Goal: Information Seeking & Learning: Get advice/opinions

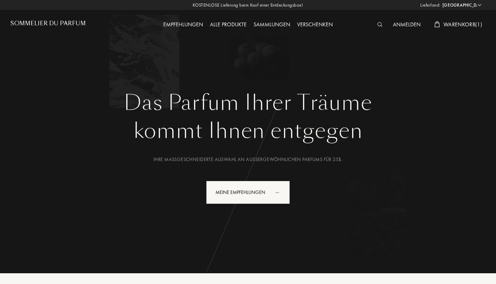
select select "DE"
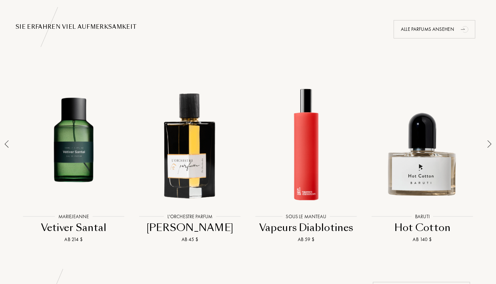
scroll to position [446, 0]
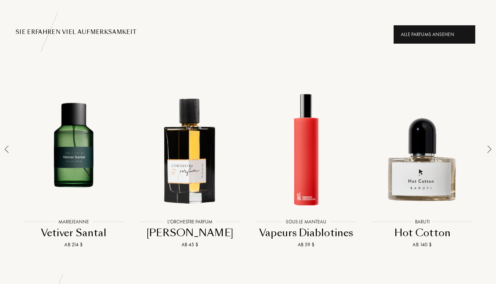
click at [418, 34] on div "Alle Parfums ansehen" at bounding box center [435, 34] width 82 height 18
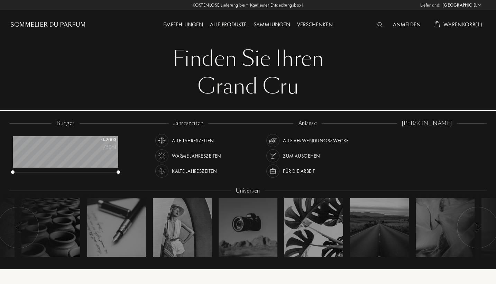
select select "DE"
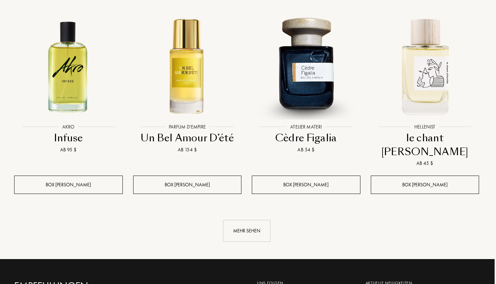
scroll to position [699, 1]
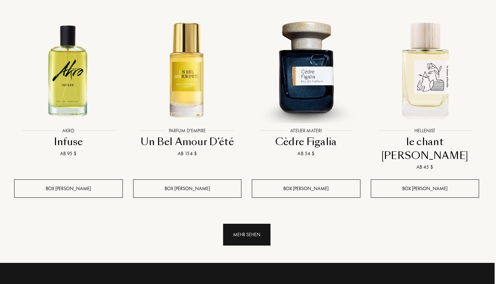
click at [246, 224] on div "Mehr sehen" at bounding box center [246, 235] width 47 height 22
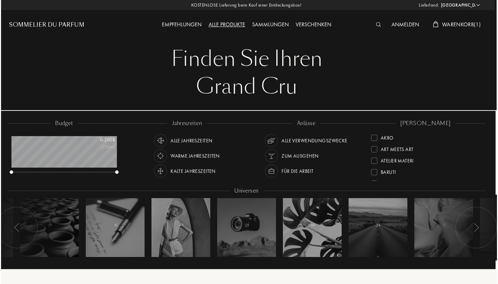
scroll to position [0, 2]
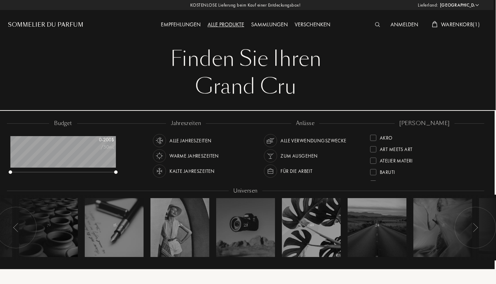
click at [460, 23] on span "Warenkorb ( 1 )" at bounding box center [460, 24] width 39 height 7
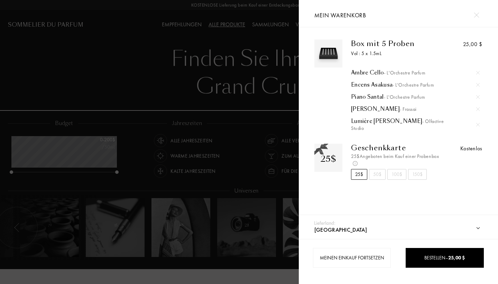
click at [372, 119] on div "Lumière Blanche - Olfactive Studio" at bounding box center [415, 125] width 129 height 14
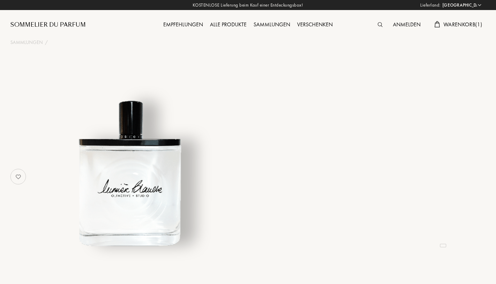
select select "DE"
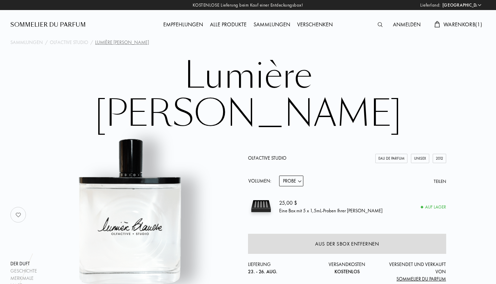
click at [238, 23] on div "Alle Produkte" at bounding box center [229, 24] width 44 height 9
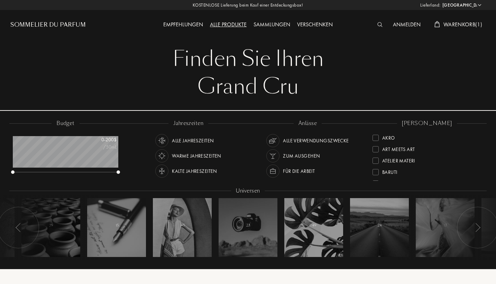
select select "DE"
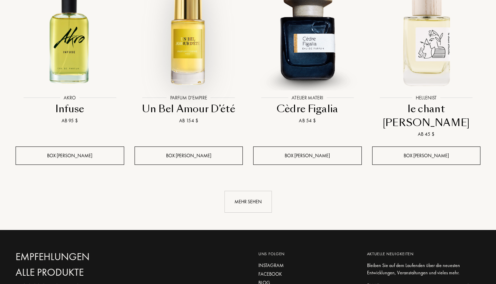
scroll to position [732, 0]
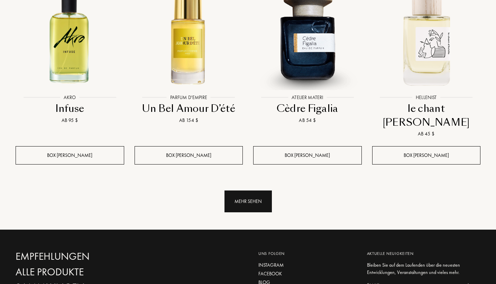
click at [250, 190] on div "Mehr sehen" at bounding box center [248, 201] width 47 height 22
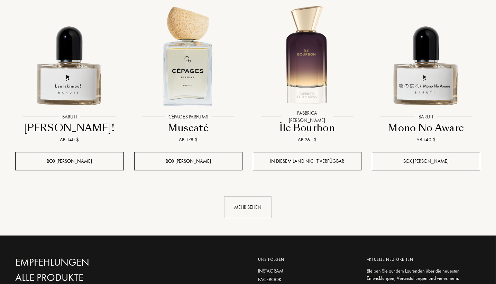
scroll to position [1302, 1]
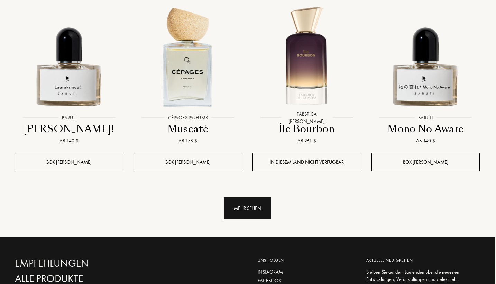
click at [245, 197] on div "Mehr sehen" at bounding box center [247, 208] width 47 height 22
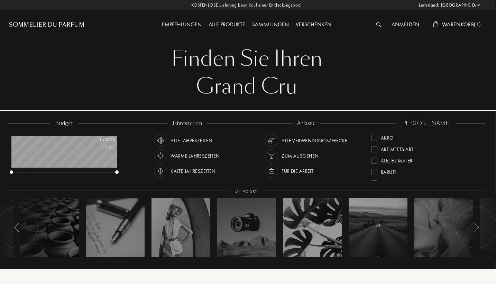
scroll to position [0, 1]
click at [461, 24] on span "Warenkorb ( 1 )" at bounding box center [461, 24] width 39 height 7
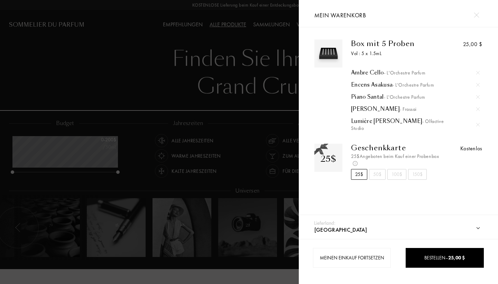
click at [477, 109] on img at bounding box center [478, 108] width 3 height 3
click at [253, 128] on div at bounding box center [149, 142] width 299 height 284
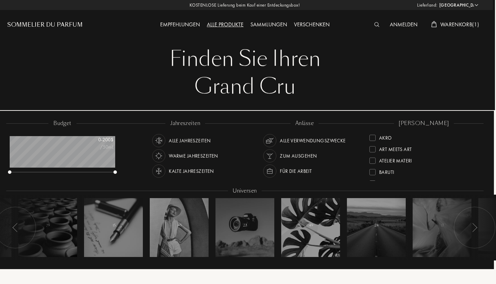
scroll to position [0, 3]
click at [376, 25] on img at bounding box center [377, 24] width 5 height 5
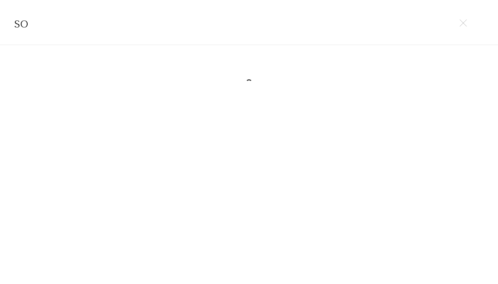
type input "s"
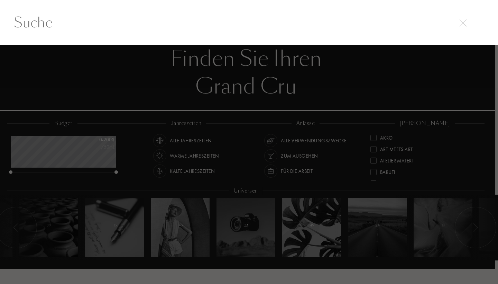
click at [390, 25] on input "text" at bounding box center [249, 22] width 498 height 21
click at [462, 27] on img at bounding box center [463, 22] width 7 height 7
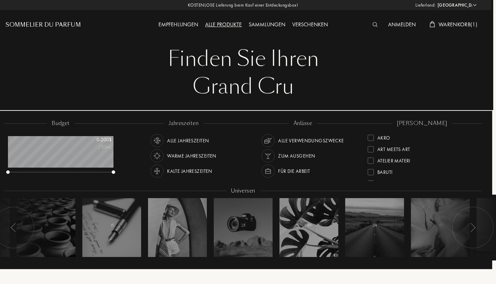
scroll to position [0, 5]
click at [70, 24] on div "Sommelier du Parfum" at bounding box center [43, 25] width 75 height 8
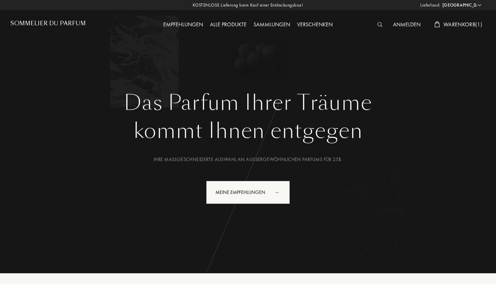
select select "DE"
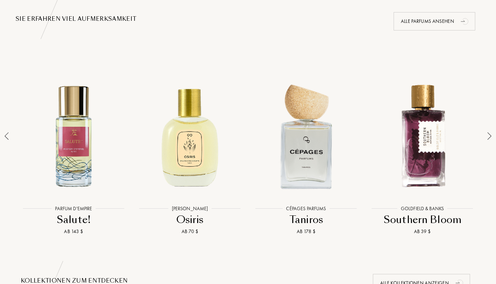
scroll to position [469, 0]
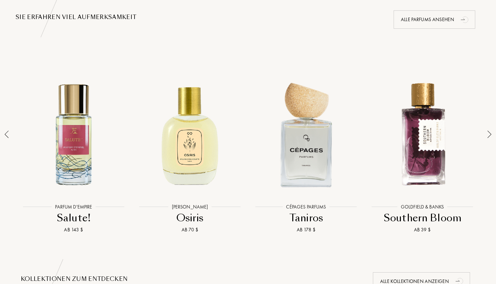
click at [486, 128] on div at bounding box center [490, 148] width 10 height 170
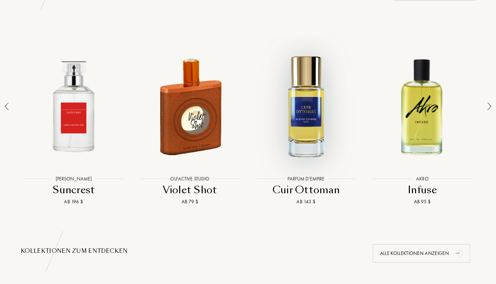
scroll to position [502, 0]
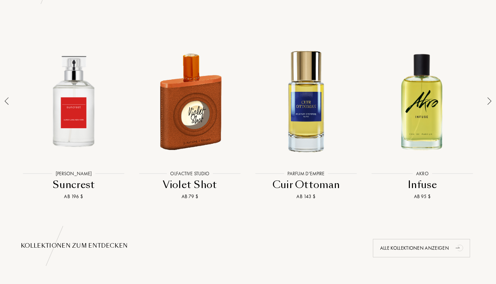
click at [487, 94] on div at bounding box center [490, 115] width 10 height 170
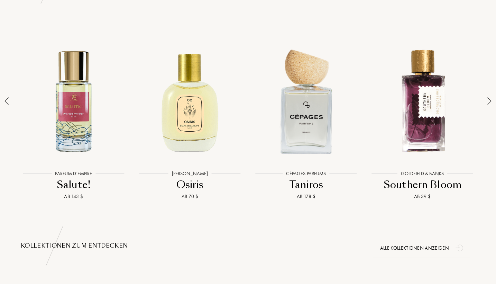
click at [489, 97] on img at bounding box center [490, 101] width 4 height 8
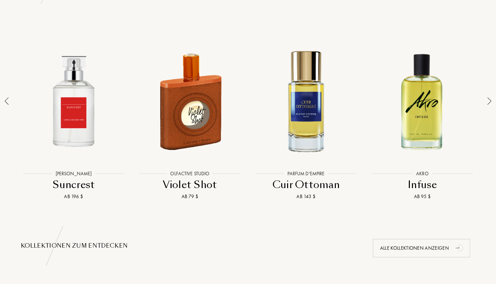
click at [489, 97] on img at bounding box center [490, 101] width 4 height 8
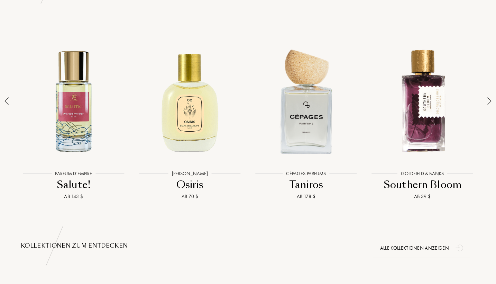
click at [489, 97] on img at bounding box center [490, 101] width 4 height 8
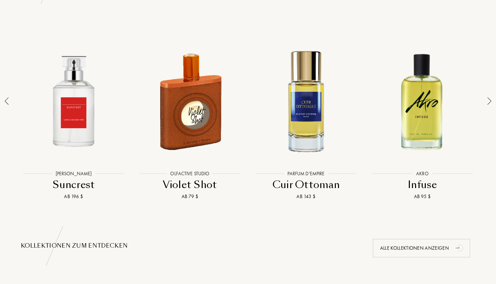
click at [489, 97] on img at bounding box center [490, 101] width 4 height 8
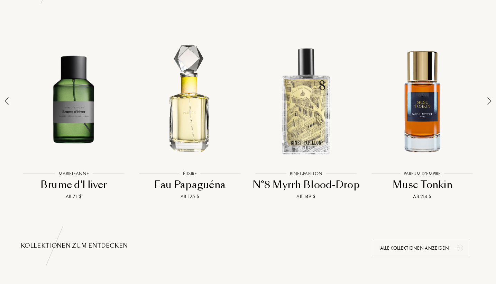
click at [489, 97] on img at bounding box center [490, 101] width 4 height 8
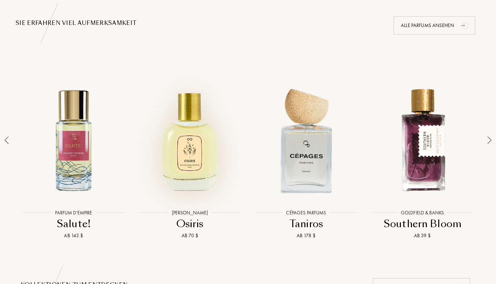
scroll to position [470, 0]
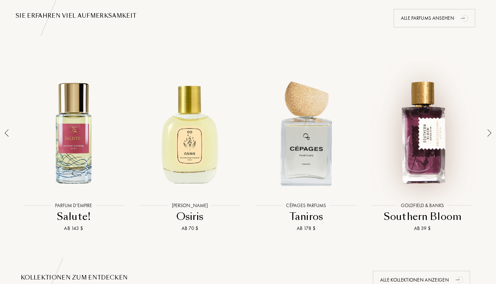
click at [421, 124] on div at bounding box center [422, 133] width 113 height 128
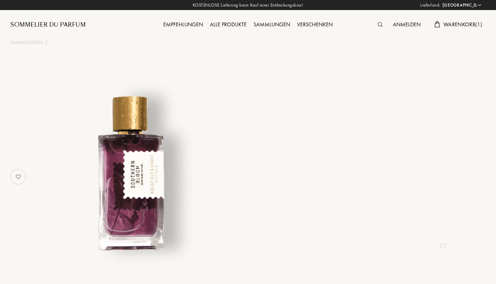
select select "DE"
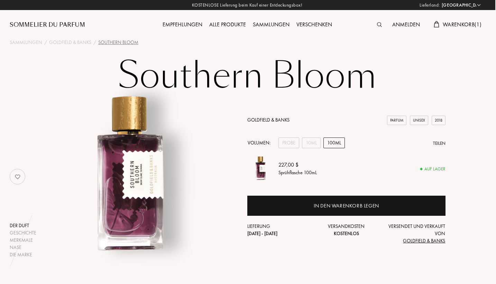
scroll to position [0, 1]
click at [232, 23] on div "Alle Produkte" at bounding box center [228, 24] width 44 height 9
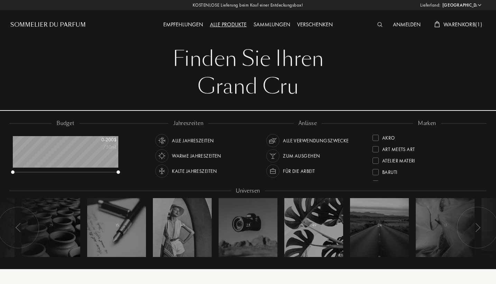
select select "DE"
click at [179, 27] on div "Empfehlungen" at bounding box center [183, 24] width 47 height 9
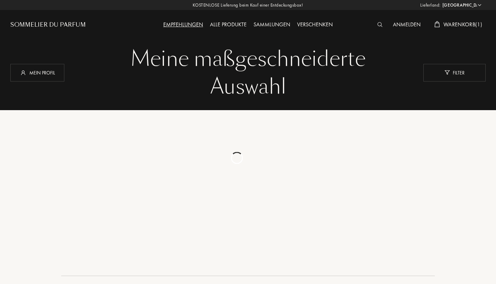
select select "DE"
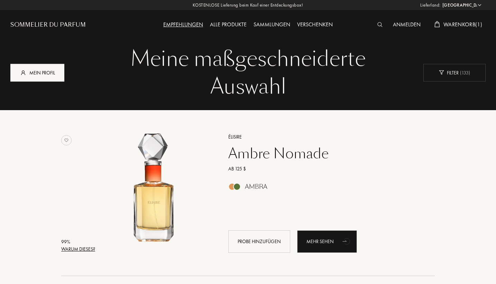
click at [57, 76] on div "Mein Profil" at bounding box center [37, 73] width 54 height 18
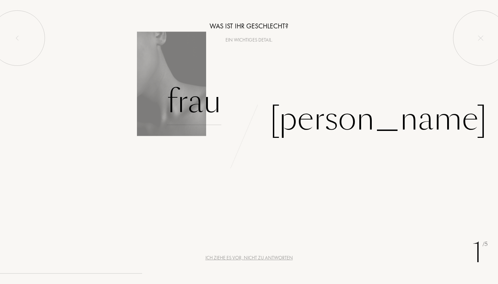
click at [206, 111] on div "Frau" at bounding box center [194, 101] width 55 height 47
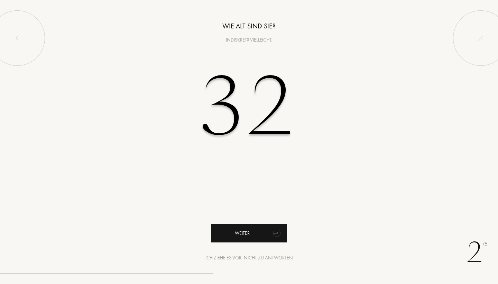
type input "32"
click at [247, 231] on div "Weiter" at bounding box center [249, 233] width 76 height 18
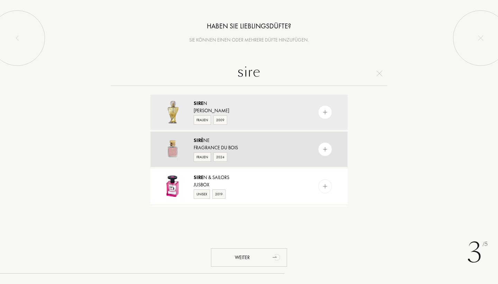
type input "sire"
click at [290, 153] on div "Frauen 2024" at bounding box center [249, 156] width 110 height 10
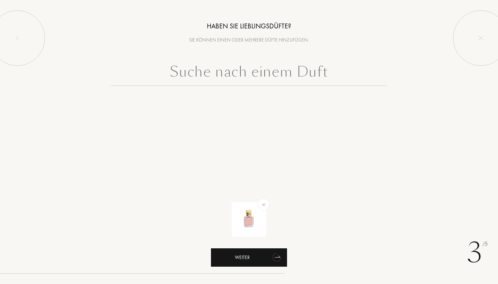
click at [238, 259] on div "Weiter" at bounding box center [249, 257] width 76 height 18
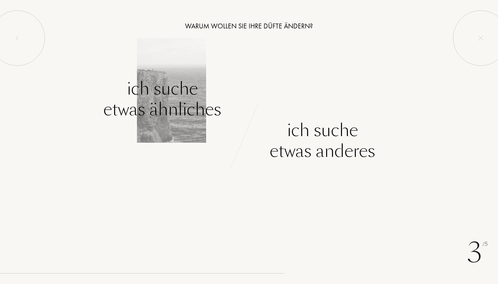
click at [159, 102] on div "Ich suche etwas ähnliches" at bounding box center [162, 99] width 118 height 42
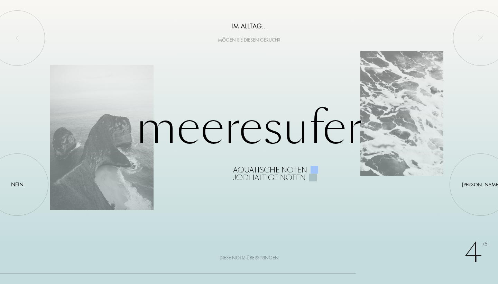
click at [103, 128] on div "Meeresufer Aquatische Noten Jodhaltige Noten" at bounding box center [249, 142] width 399 height 79
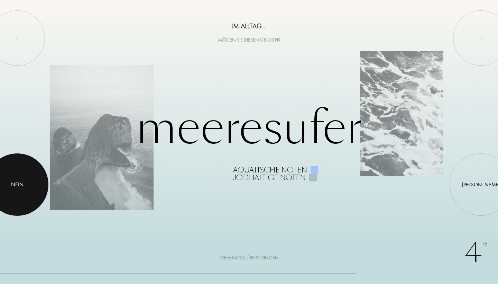
click at [36, 184] on div at bounding box center [17, 184] width 62 height 62
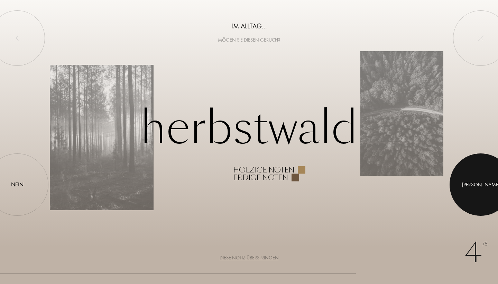
click at [486, 187] on div at bounding box center [481, 184] width 62 height 62
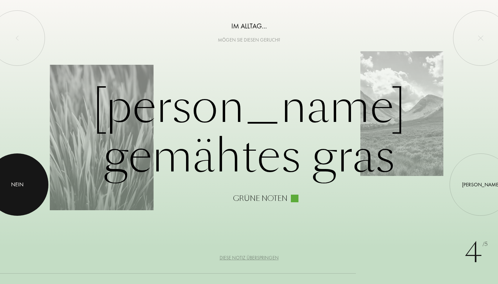
click at [12, 207] on div at bounding box center [17, 184] width 62 height 62
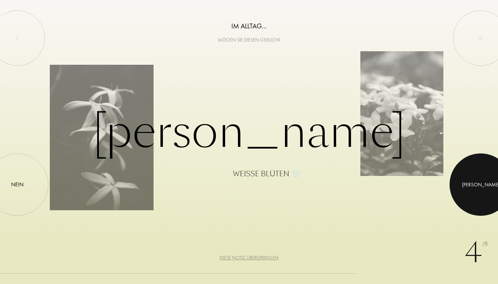
click at [465, 178] on div at bounding box center [481, 184] width 62 height 62
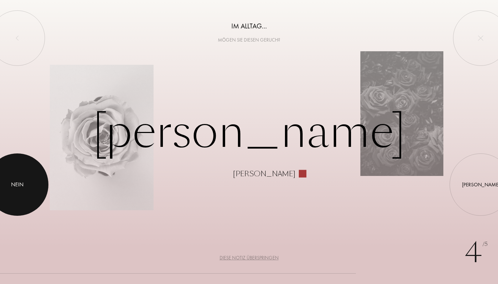
click at [39, 192] on div at bounding box center [17, 184] width 62 height 62
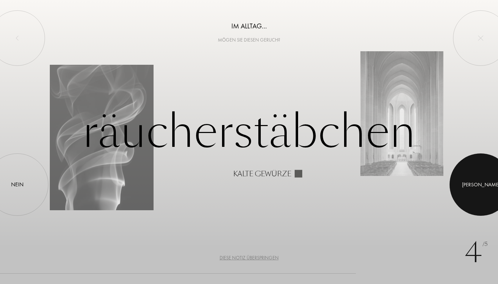
click at [469, 191] on div at bounding box center [481, 184] width 62 height 62
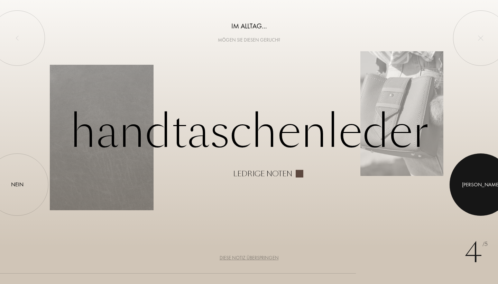
click at [469, 184] on div at bounding box center [481, 184] width 62 height 62
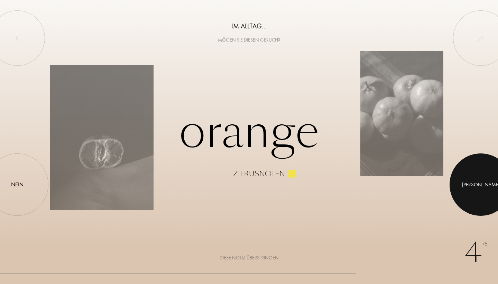
click at [469, 184] on div at bounding box center [481, 184] width 62 height 62
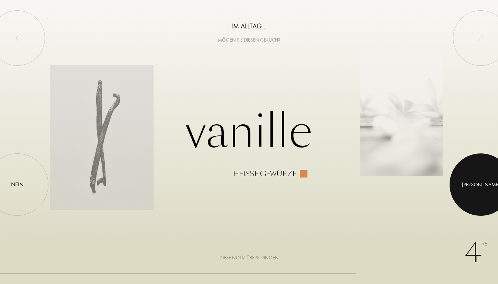
click at [469, 184] on div at bounding box center [481, 184] width 62 height 62
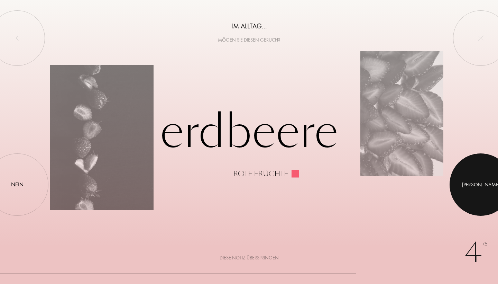
click at [478, 183] on div at bounding box center [481, 184] width 62 height 62
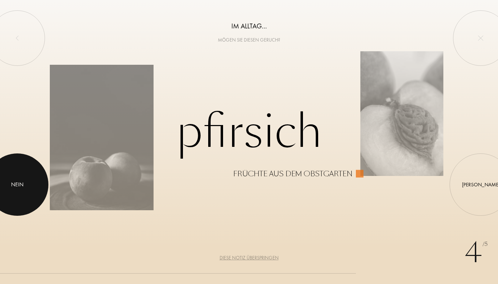
click at [19, 190] on div at bounding box center [17, 184] width 62 height 62
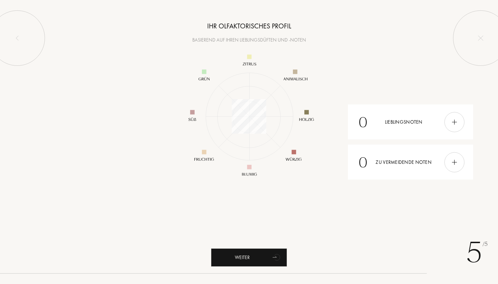
scroll to position [100, 100]
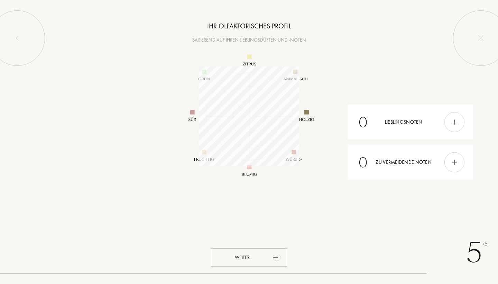
click at [244, 264] on div "Weiter" at bounding box center [249, 257] width 76 height 18
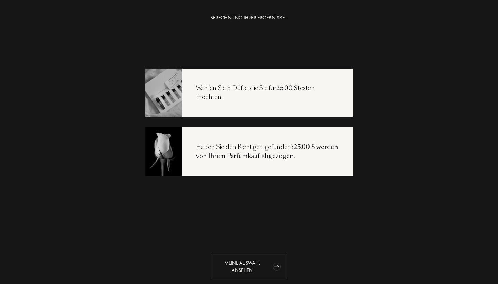
click at [250, 266] on div "Meine Auswahl ansehen" at bounding box center [249, 267] width 76 height 26
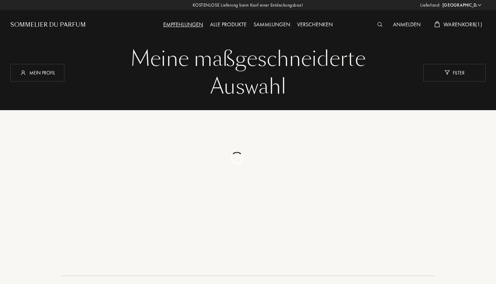
select select "DE"
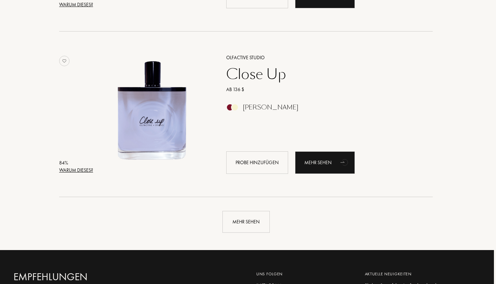
scroll to position [1587, 2]
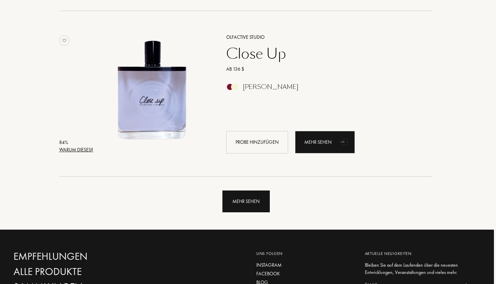
click at [258, 200] on div "Mehr sehen" at bounding box center [246, 201] width 47 height 22
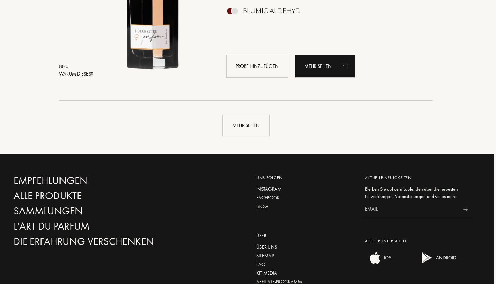
scroll to position [3316, 2]
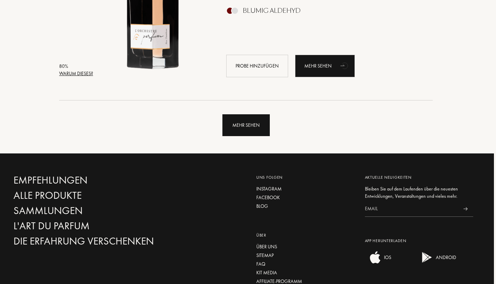
click at [250, 125] on div "Mehr sehen" at bounding box center [246, 125] width 47 height 22
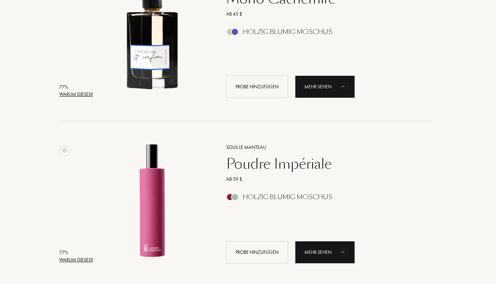
scroll to position [4869, 2]
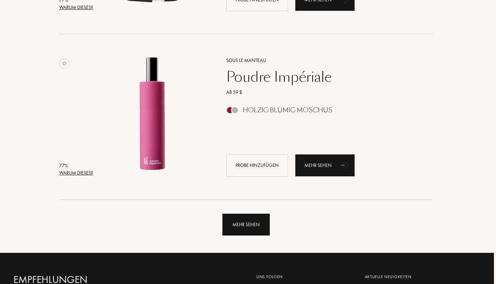
click at [263, 227] on div "Mehr sehen" at bounding box center [246, 225] width 47 height 22
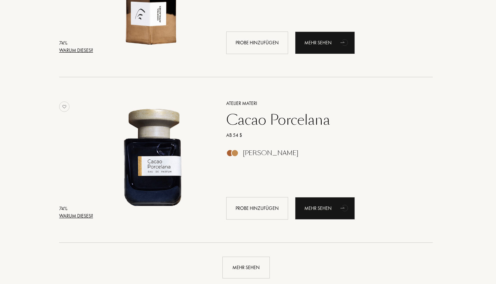
scroll to position [6479, 2]
